Goal: Information Seeking & Learning: Check status

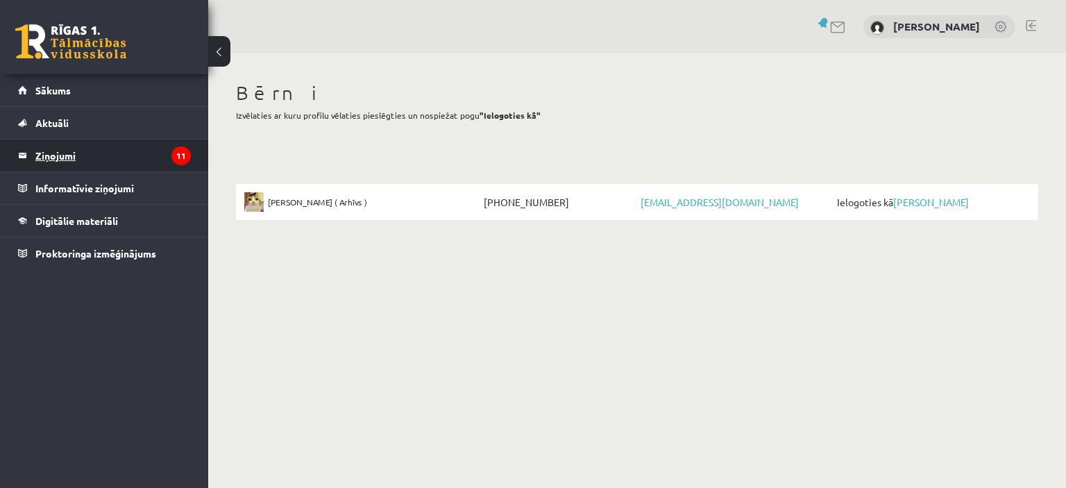
click at [67, 156] on legend "Ziņojumi 11" at bounding box center [113, 156] width 156 height 32
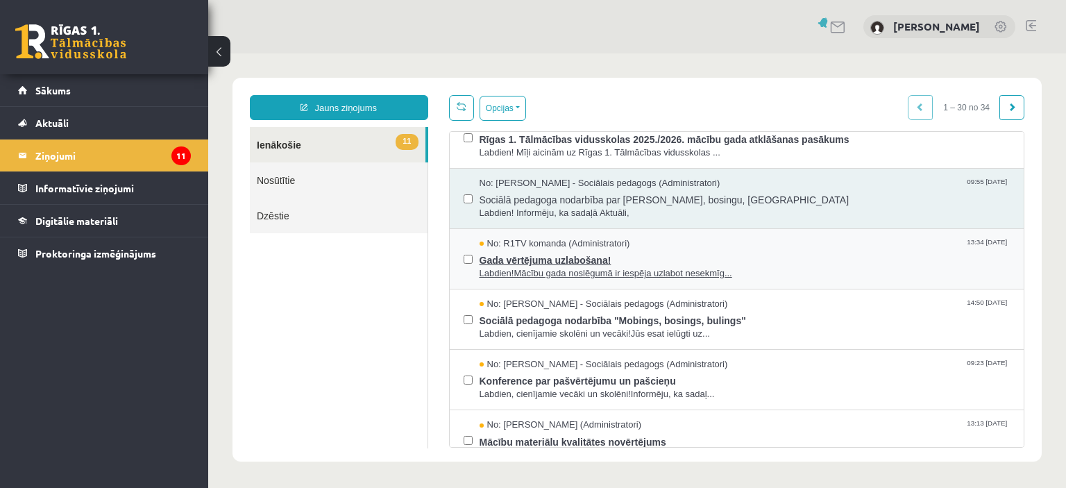
scroll to position [208, 0]
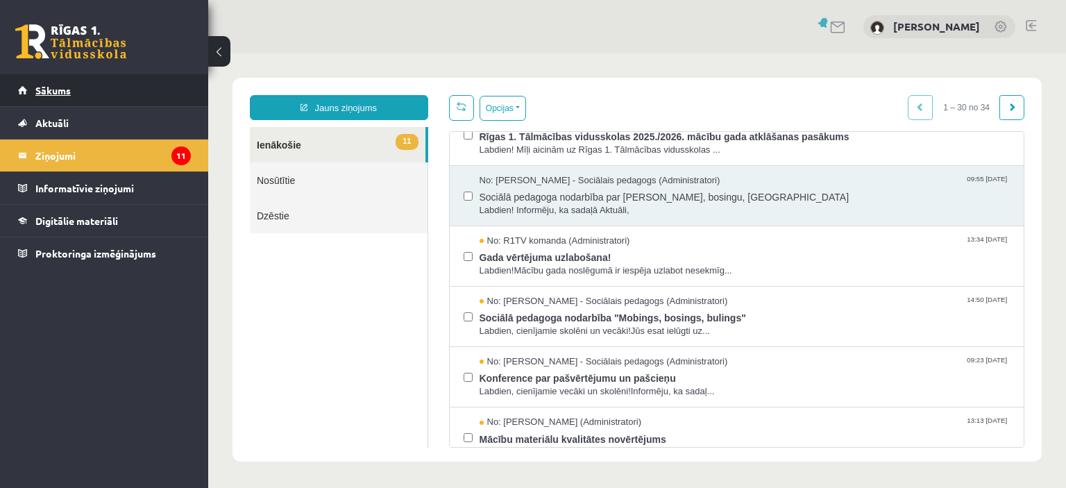
click at [65, 95] on span "Sākums" at bounding box center [52, 90] width 35 height 12
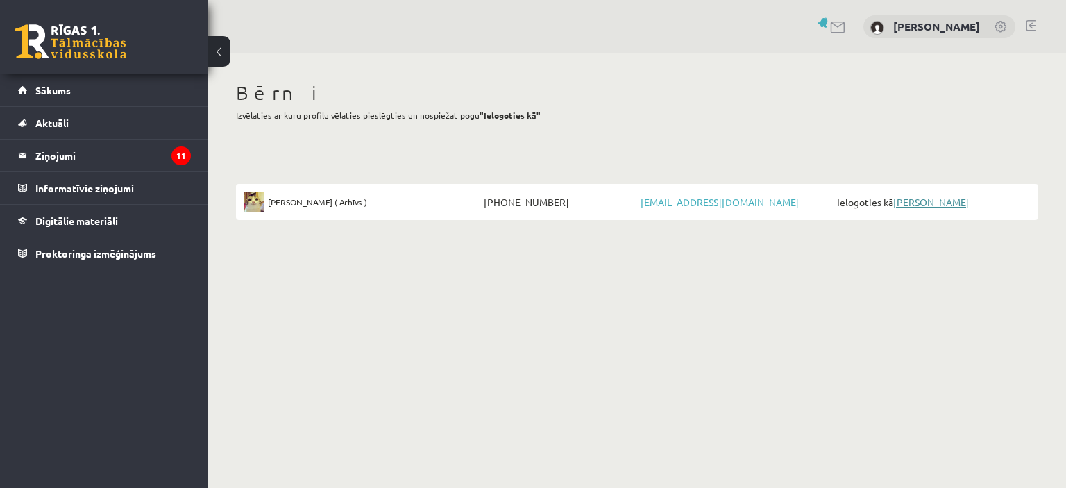
click at [925, 201] on link "[PERSON_NAME]" at bounding box center [931, 202] width 76 height 12
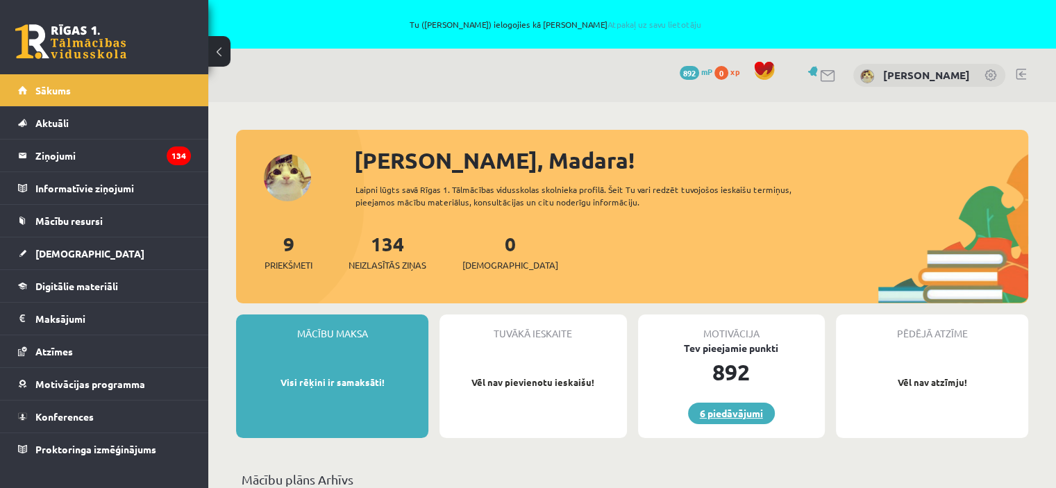
click at [728, 409] on link "6 piedāvājumi" at bounding box center [731, 414] width 87 height 22
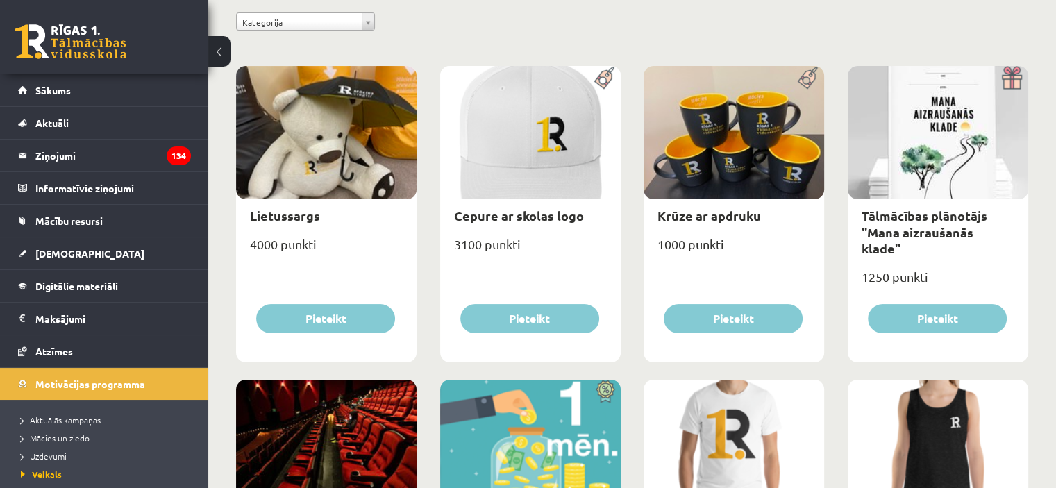
scroll to position [208, 0]
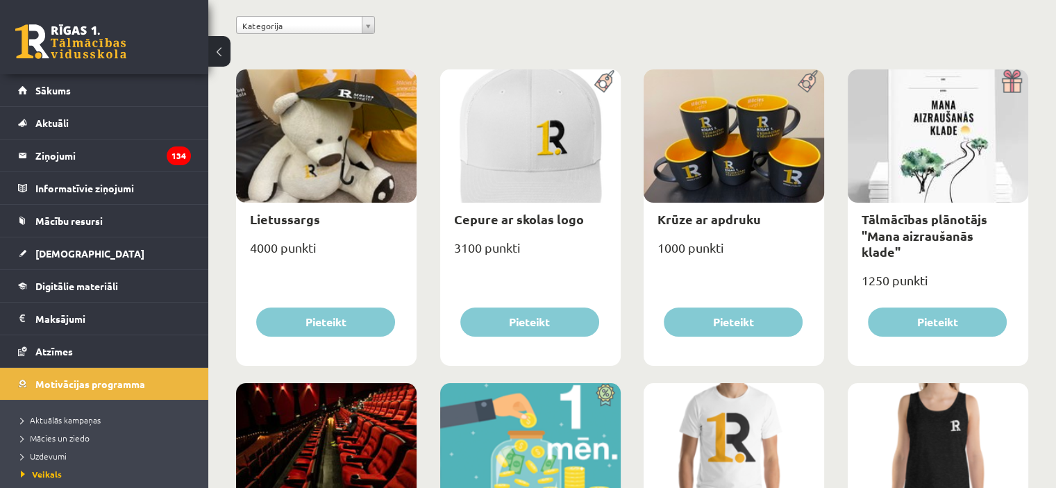
click at [806, 82] on img at bounding box center [808, 81] width 31 height 24
click at [1008, 83] on img at bounding box center [1012, 81] width 31 height 24
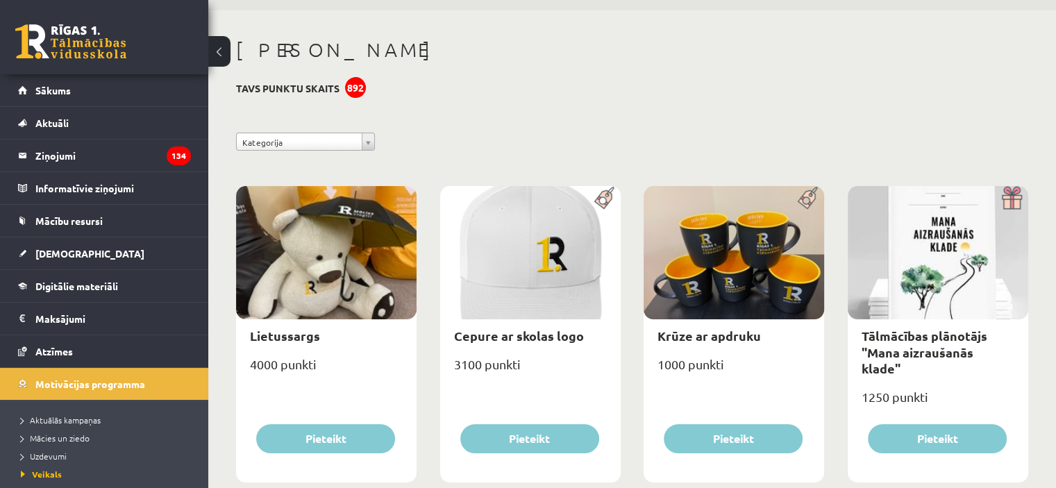
scroll to position [0, 0]
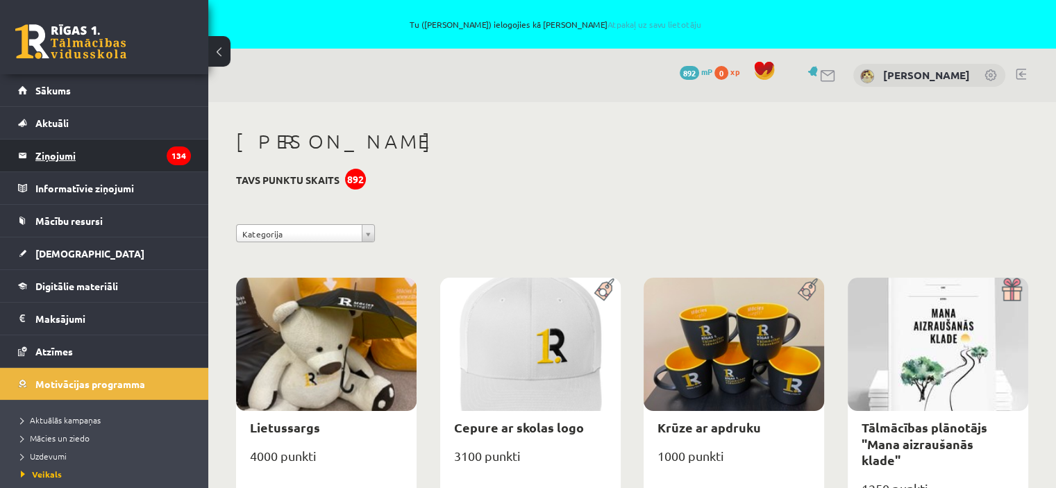
click at [64, 153] on legend "Ziņojumi 134" at bounding box center [113, 156] width 156 height 32
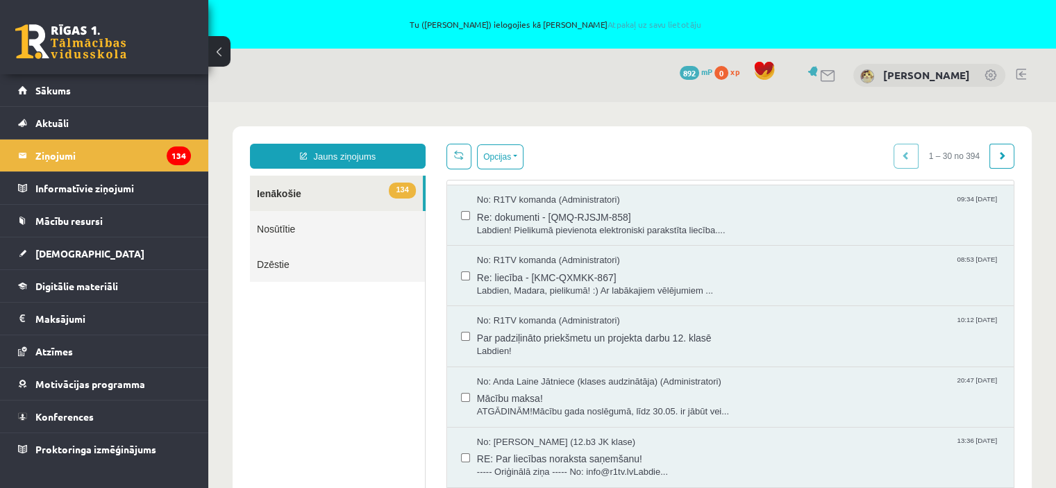
scroll to position [139, 0]
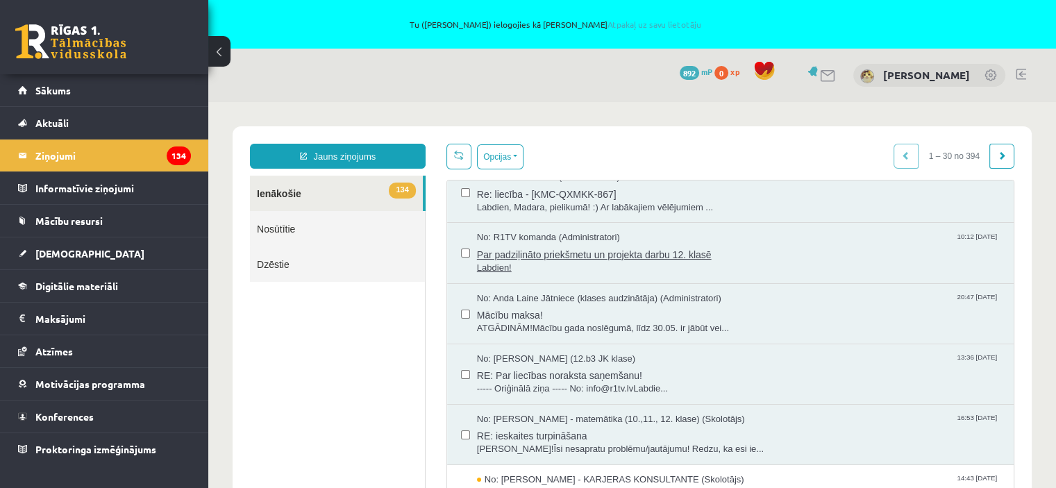
click at [620, 252] on span "Par padziļināto priekšmetu un projekta darbu 12. klasē" at bounding box center [738, 252] width 523 height 17
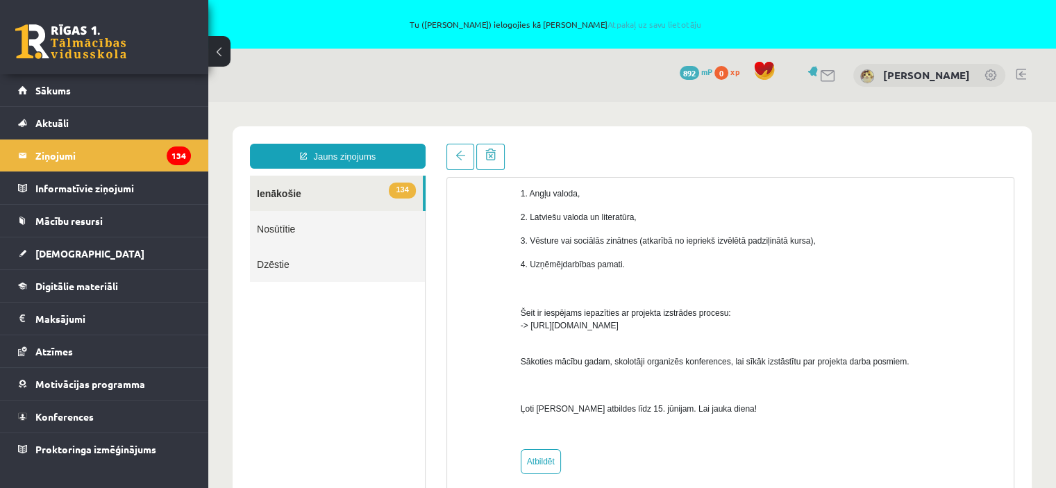
scroll to position [261, 0]
